Goal: Transaction & Acquisition: Purchase product/service

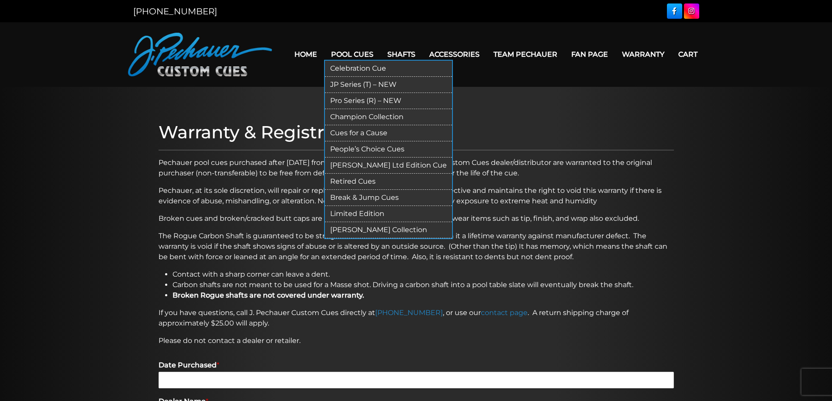
click at [363, 84] on link "JP Series (T) – NEW" at bounding box center [388, 85] width 127 height 16
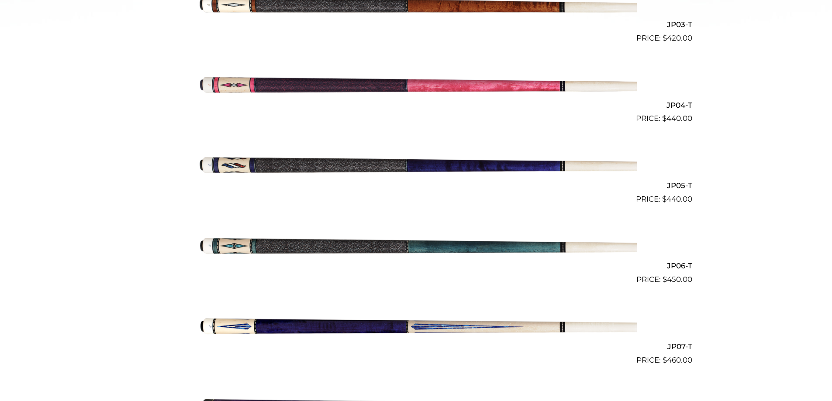
scroll to position [481, 0]
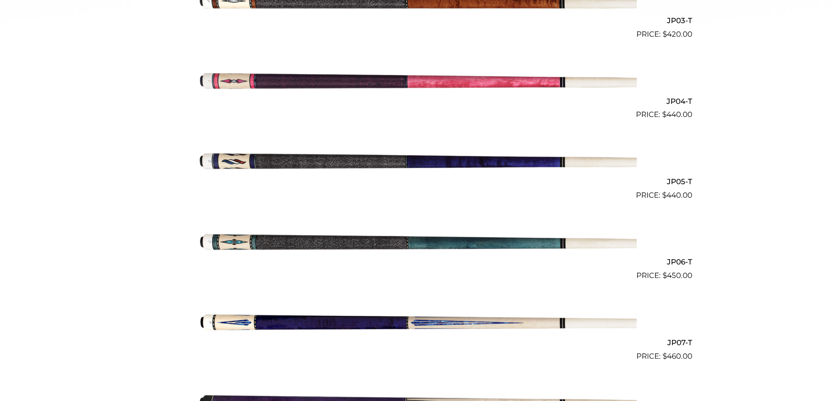
click at [571, 242] on img at bounding box center [416, 241] width 441 height 73
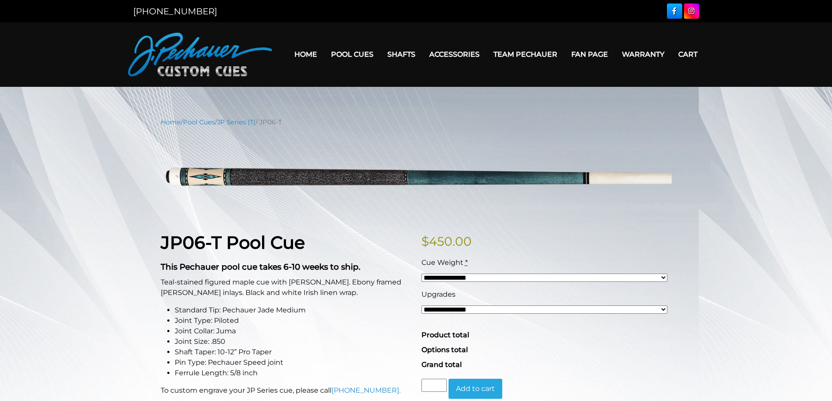
click at [380, 243] on h1 "JP06-T Pool Cue" at bounding box center [286, 242] width 250 height 21
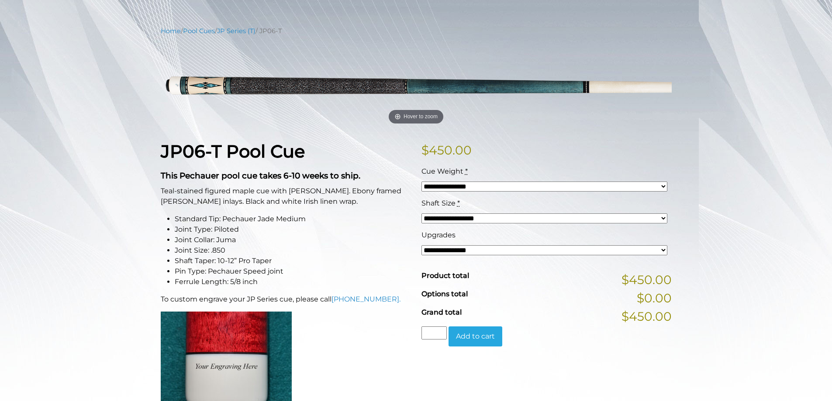
scroll to position [87, 0]
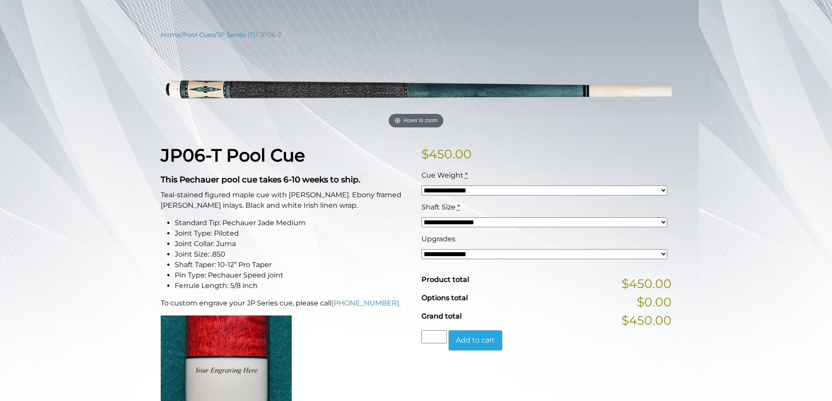
click at [662, 254] on select "**********" at bounding box center [545, 254] width 246 height 10
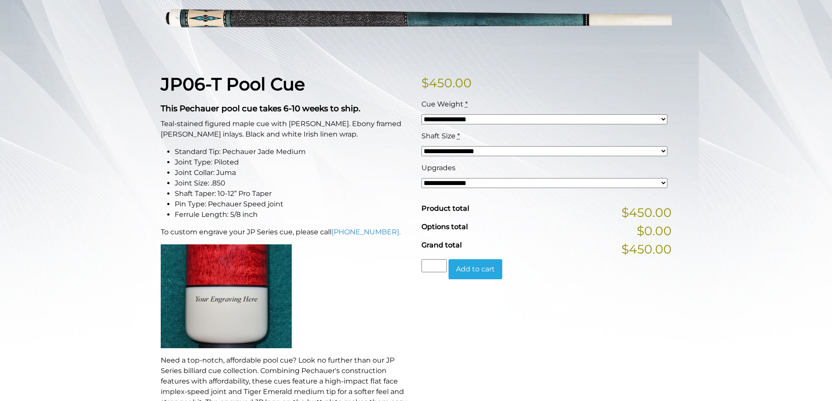
scroll to position [158, 0]
